Goal: Find specific page/section: Find specific page/section

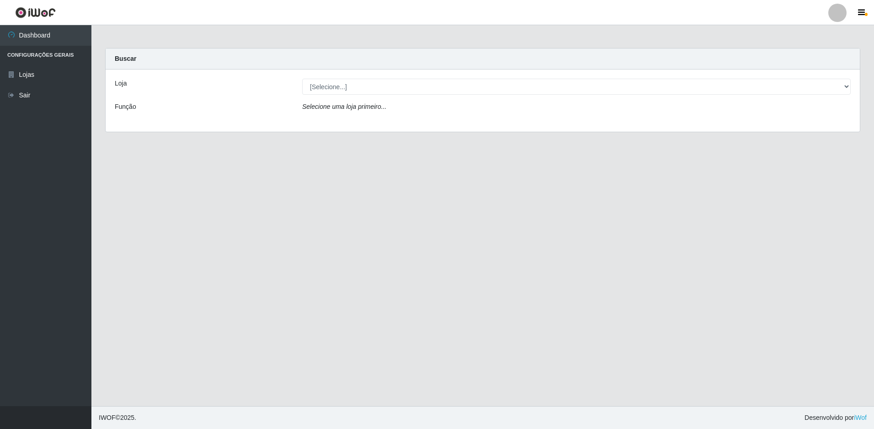
drag, startPoint x: 341, startPoint y: 96, endPoint x: 343, endPoint y: 91, distance: 5.2
click at [341, 96] on div "Loja [Selecione...] Extrabom - Loja 13 Itapuã Função Selecione uma loja primeir…" at bounding box center [483, 100] width 754 height 62
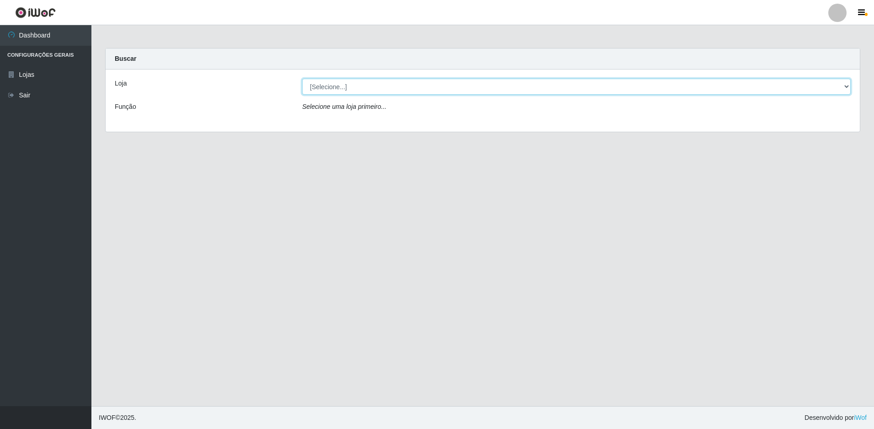
click at [343, 91] on select "[Selecione...] Extrabom - Loja 13 [GEOGRAPHIC_DATA]" at bounding box center [576, 87] width 549 height 16
select select "436"
click at [302, 79] on select "[Selecione...] Extrabom - Loja 13 [GEOGRAPHIC_DATA]" at bounding box center [576, 87] width 549 height 16
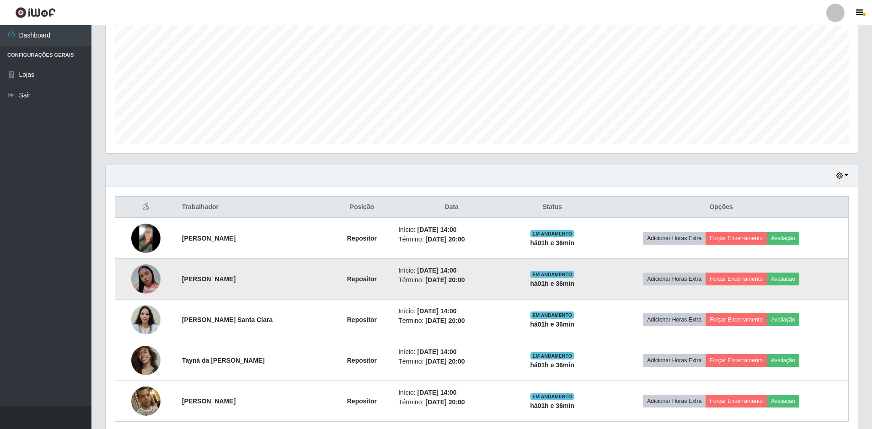
scroll to position [219, 0]
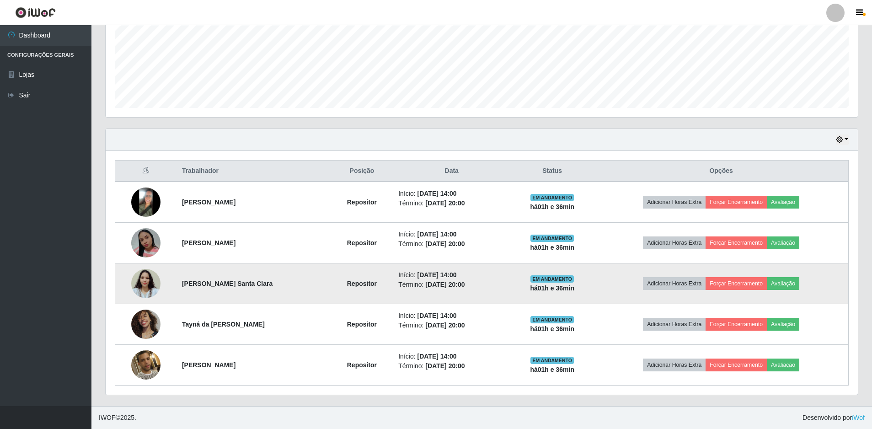
click at [152, 286] on img at bounding box center [145, 283] width 29 height 52
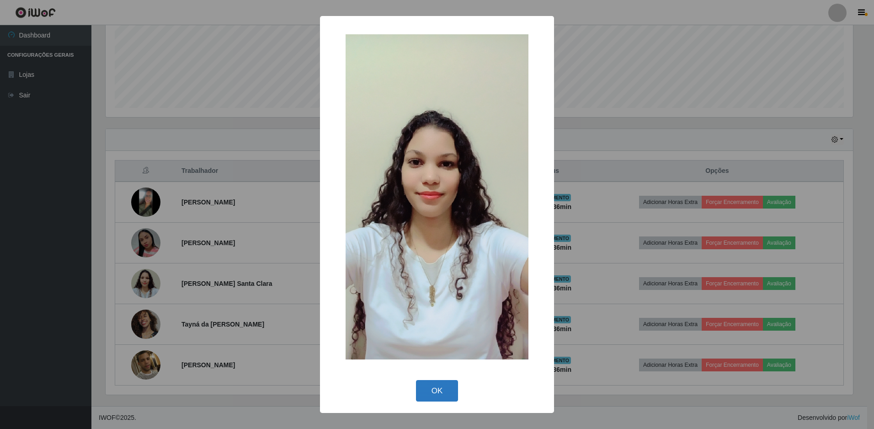
click at [423, 397] on button "OK" at bounding box center [437, 390] width 43 height 21
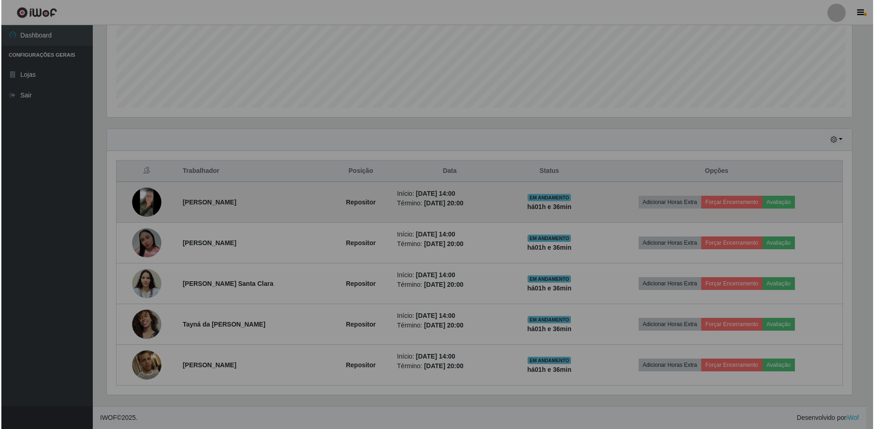
scroll to position [190, 752]
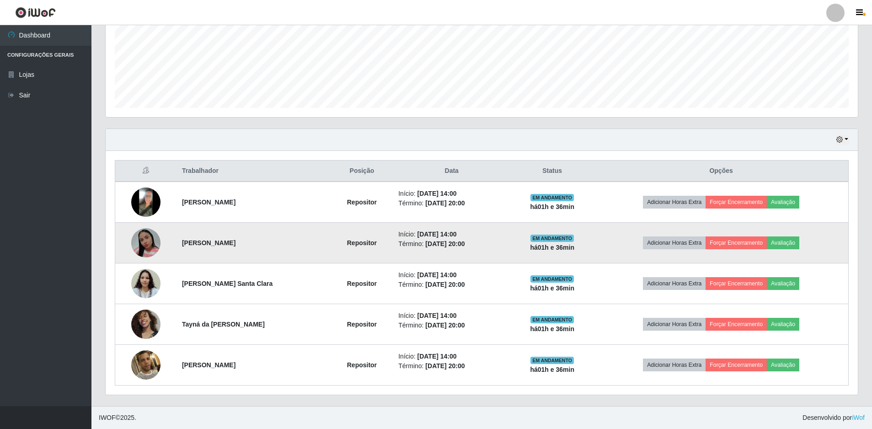
click at [182, 245] on strong "[PERSON_NAME]" at bounding box center [208, 242] width 53 height 7
click at [150, 240] on img at bounding box center [145, 242] width 29 height 29
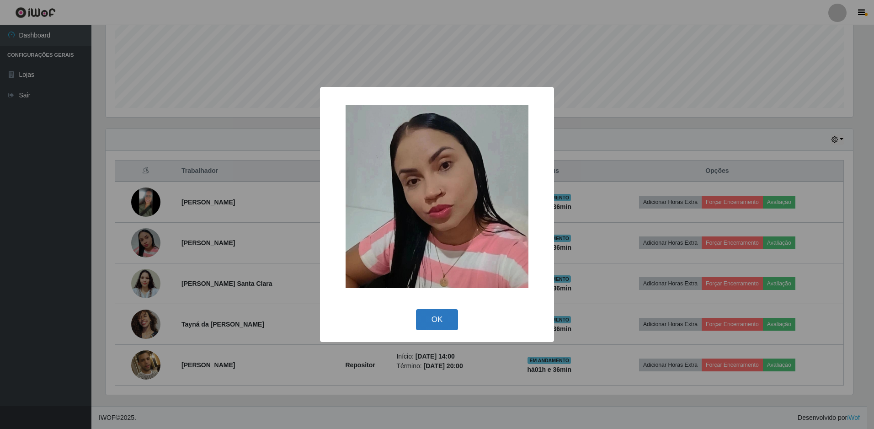
click at [431, 323] on button "OK" at bounding box center [437, 319] width 43 height 21
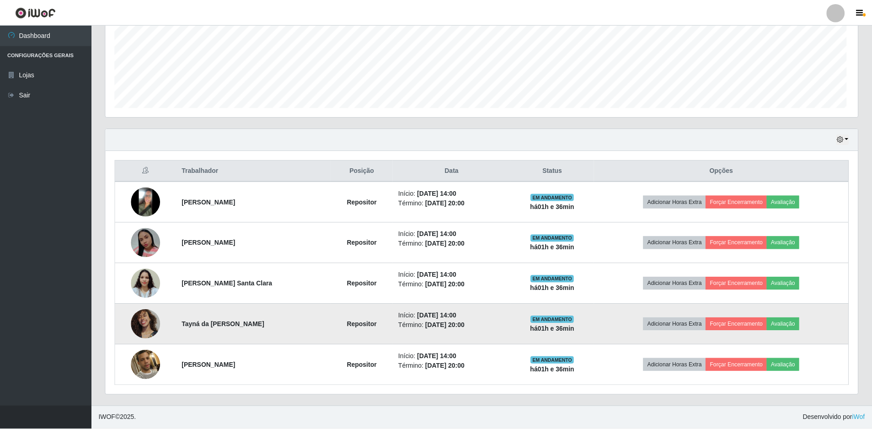
scroll to position [190, 752]
click at [144, 325] on img at bounding box center [145, 323] width 29 height 29
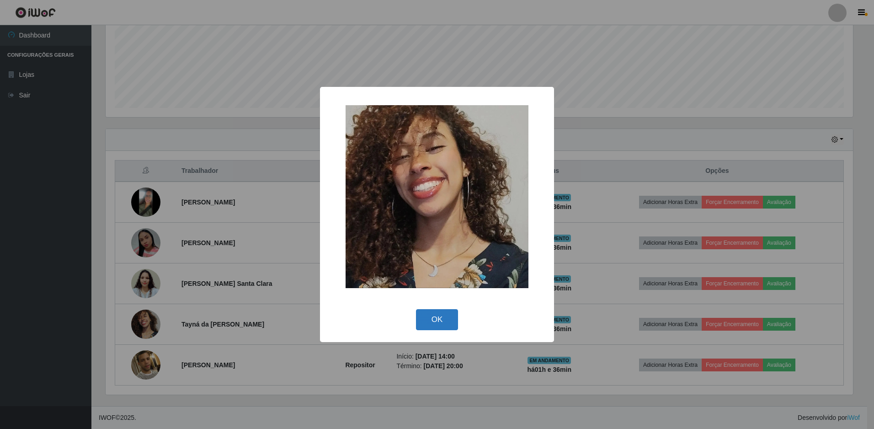
click at [452, 320] on button "OK" at bounding box center [437, 319] width 43 height 21
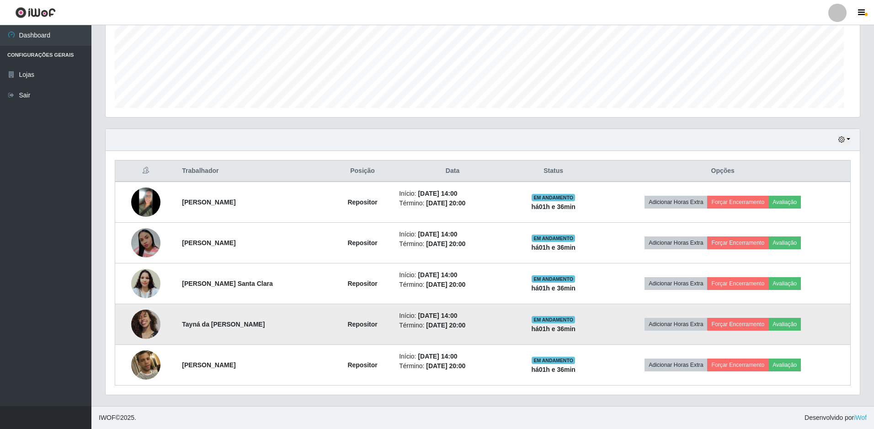
scroll to position [190, 752]
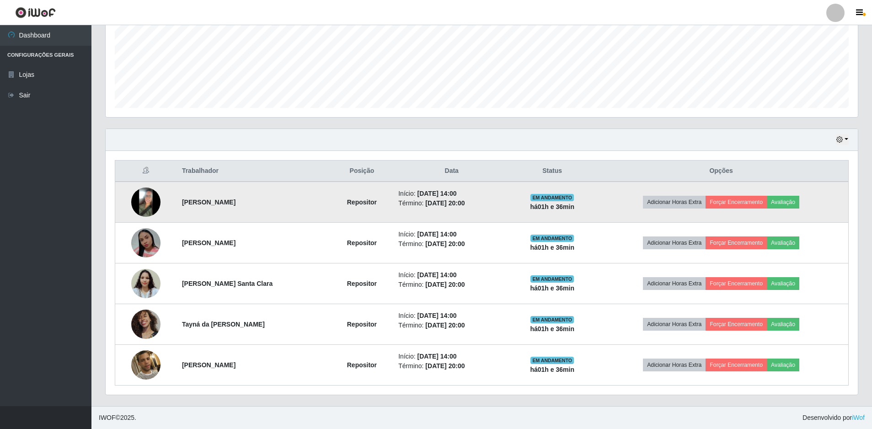
click at [146, 200] on img at bounding box center [145, 201] width 29 height 29
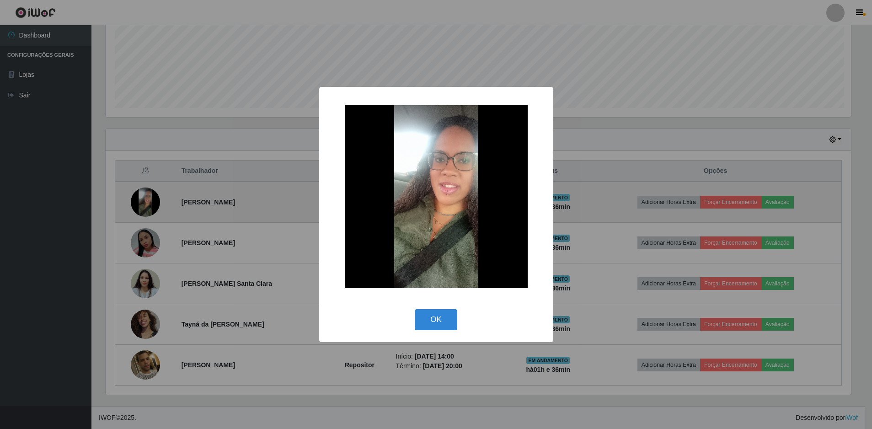
scroll to position [190, 747]
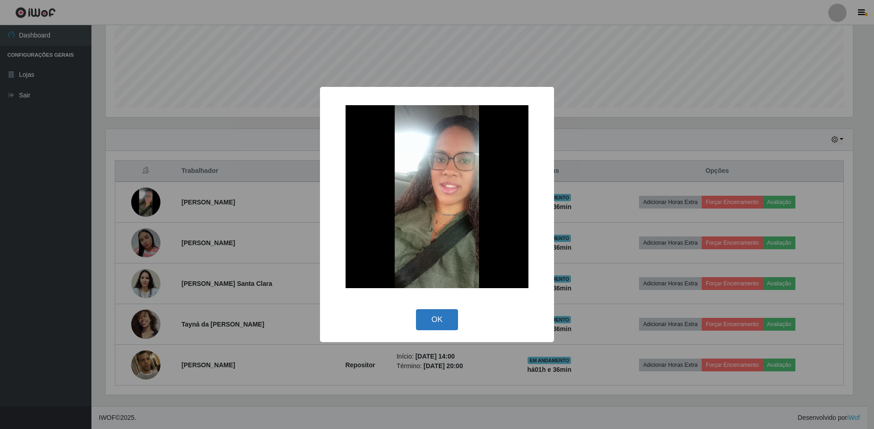
click at [444, 322] on button "OK" at bounding box center [437, 319] width 43 height 21
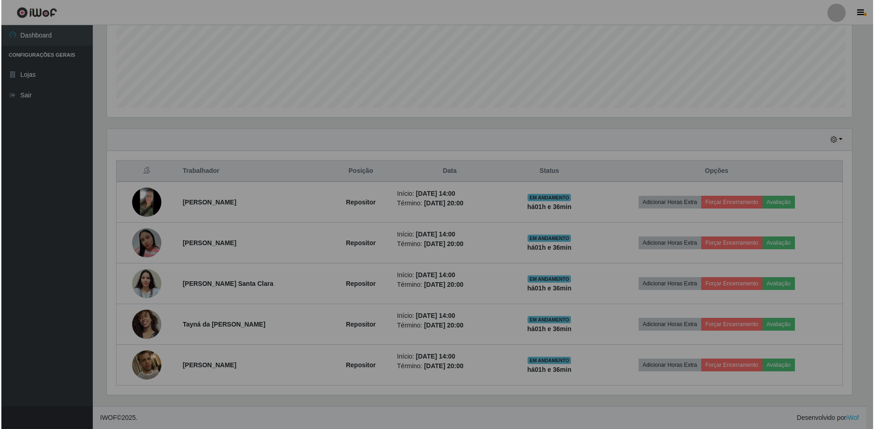
scroll to position [190, 752]
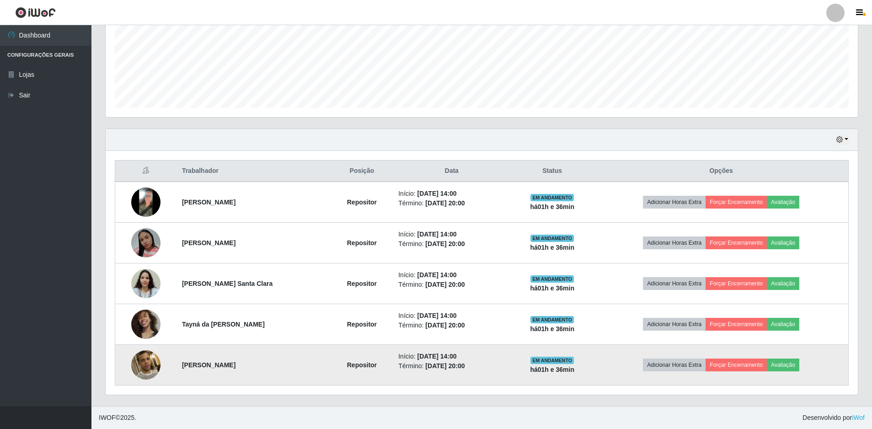
click at [147, 367] on img at bounding box center [145, 365] width 29 height 52
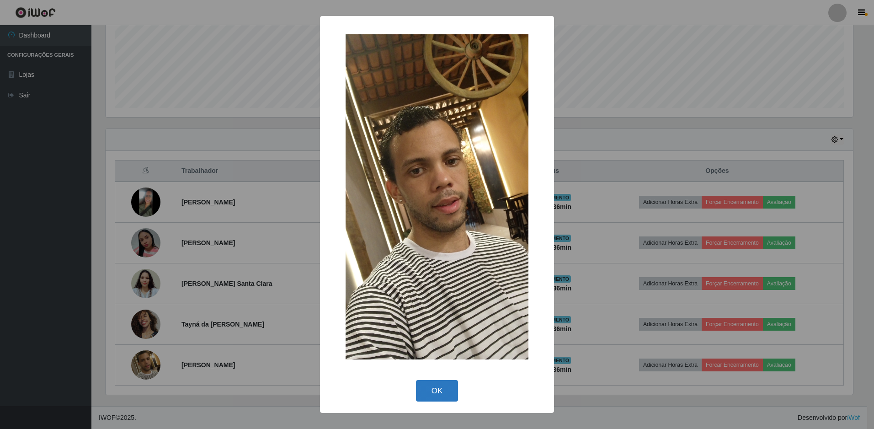
click at [436, 388] on button "OK" at bounding box center [437, 390] width 43 height 21
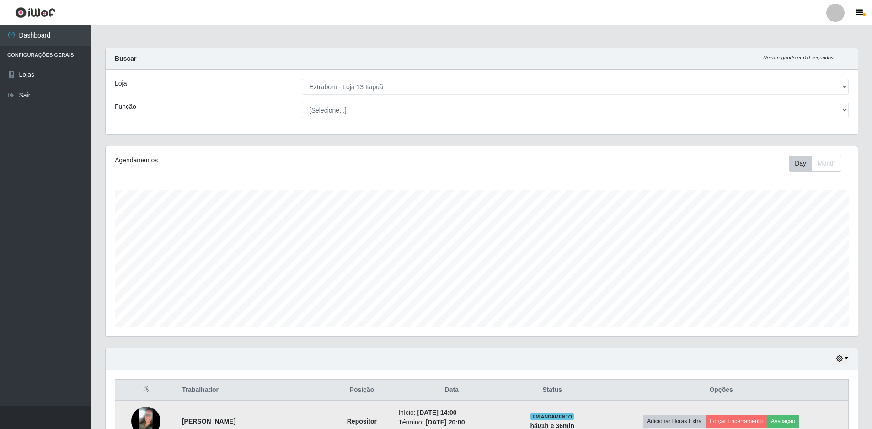
scroll to position [219, 0]
